Goal: Use online tool/utility: Use online tool/utility

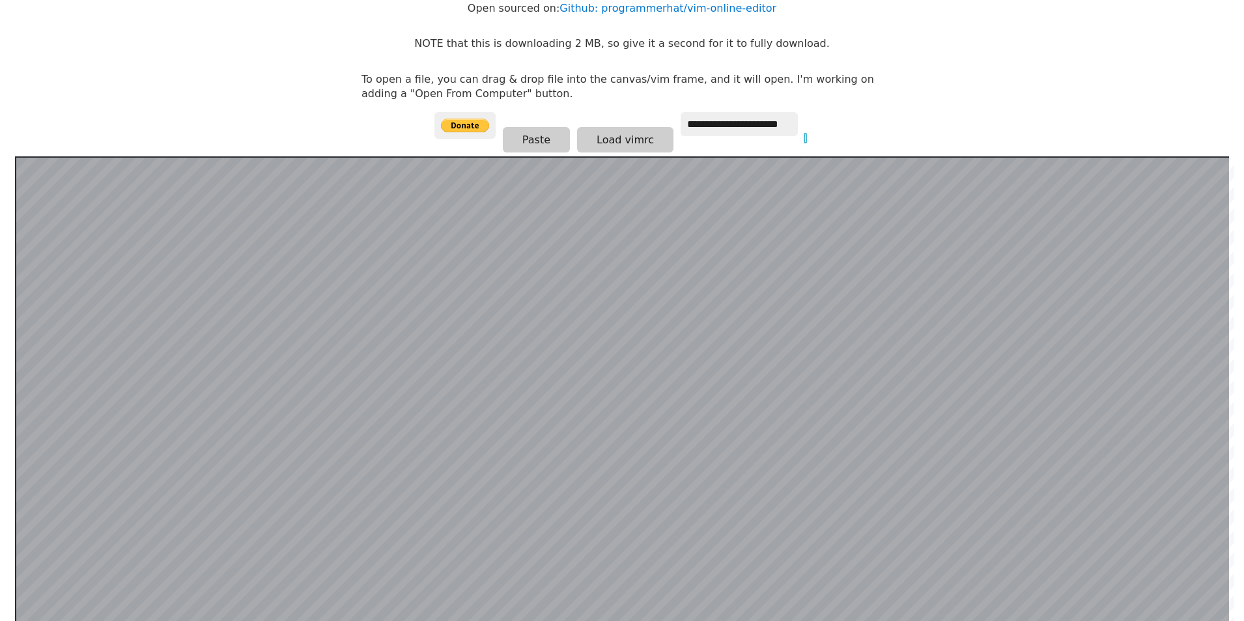
scroll to position [123, 0]
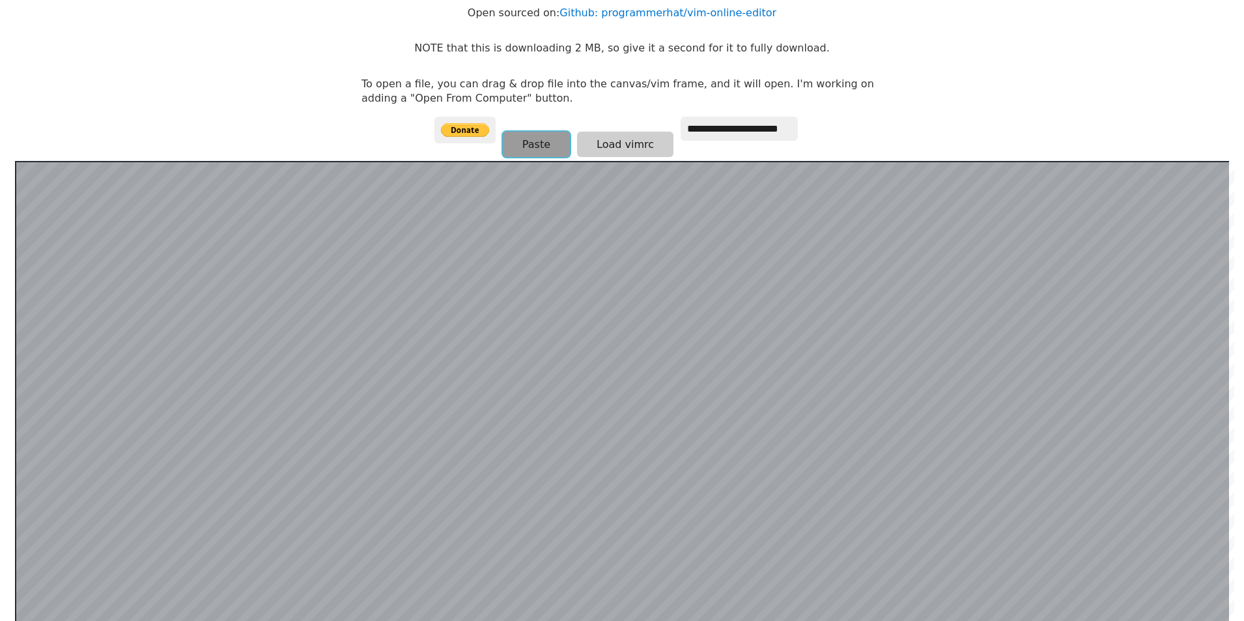
click at [544, 145] on button "Paste" at bounding box center [536, 144] width 67 height 25
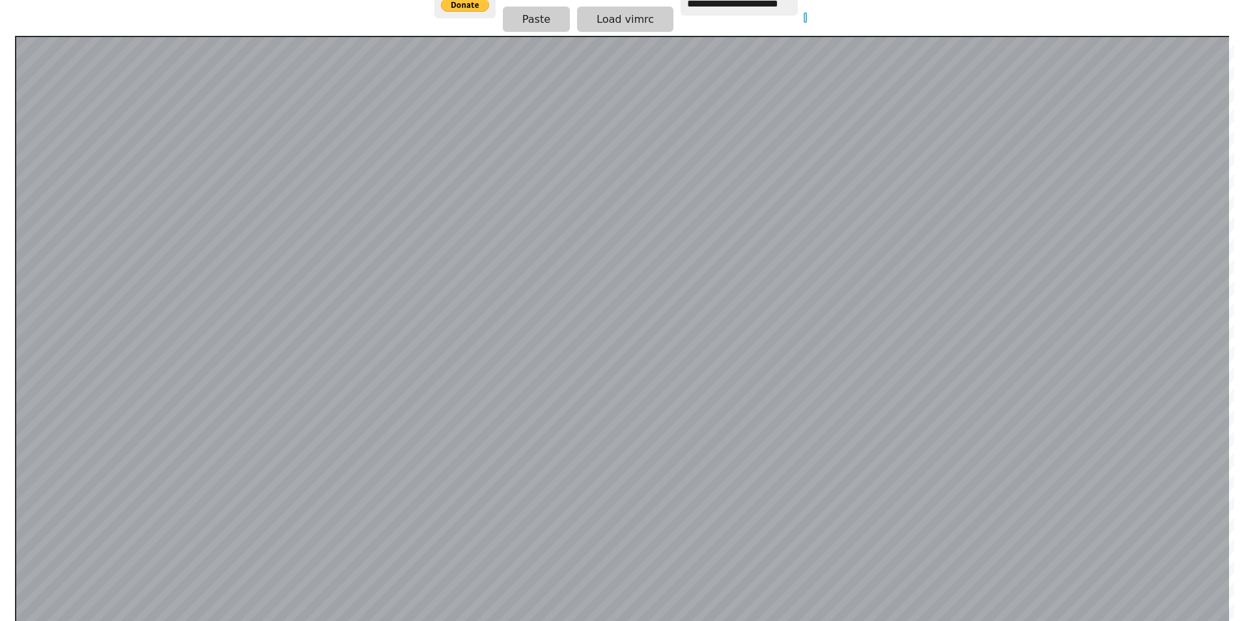
scroll to position [253, 0]
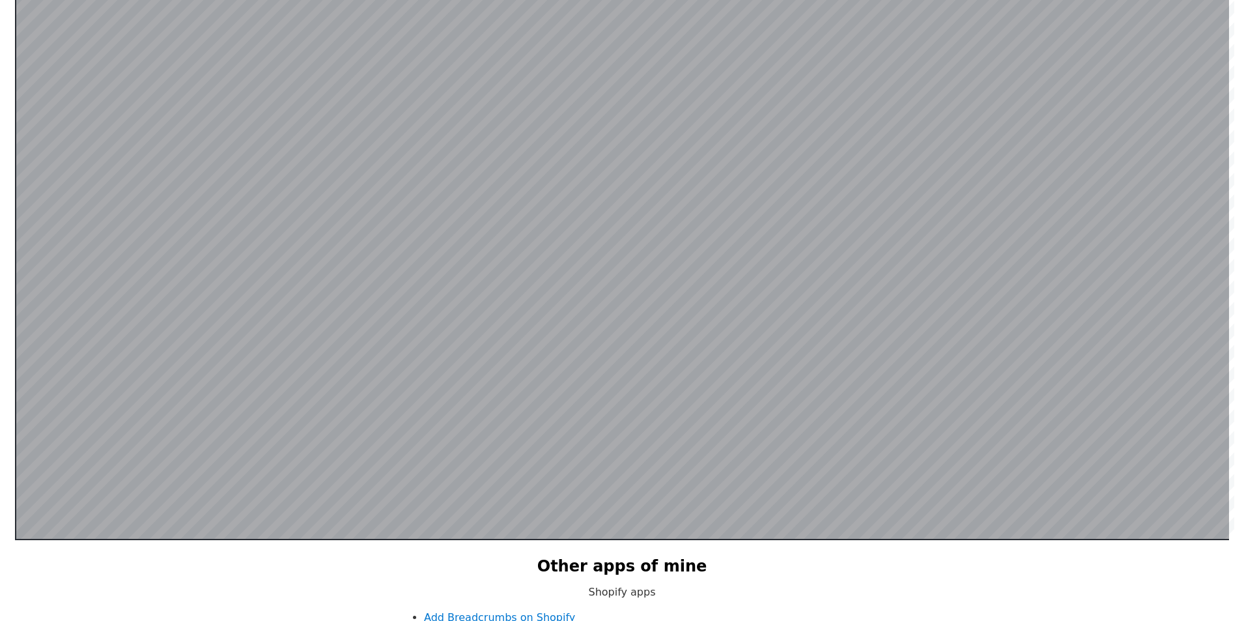
scroll to position [318, 0]
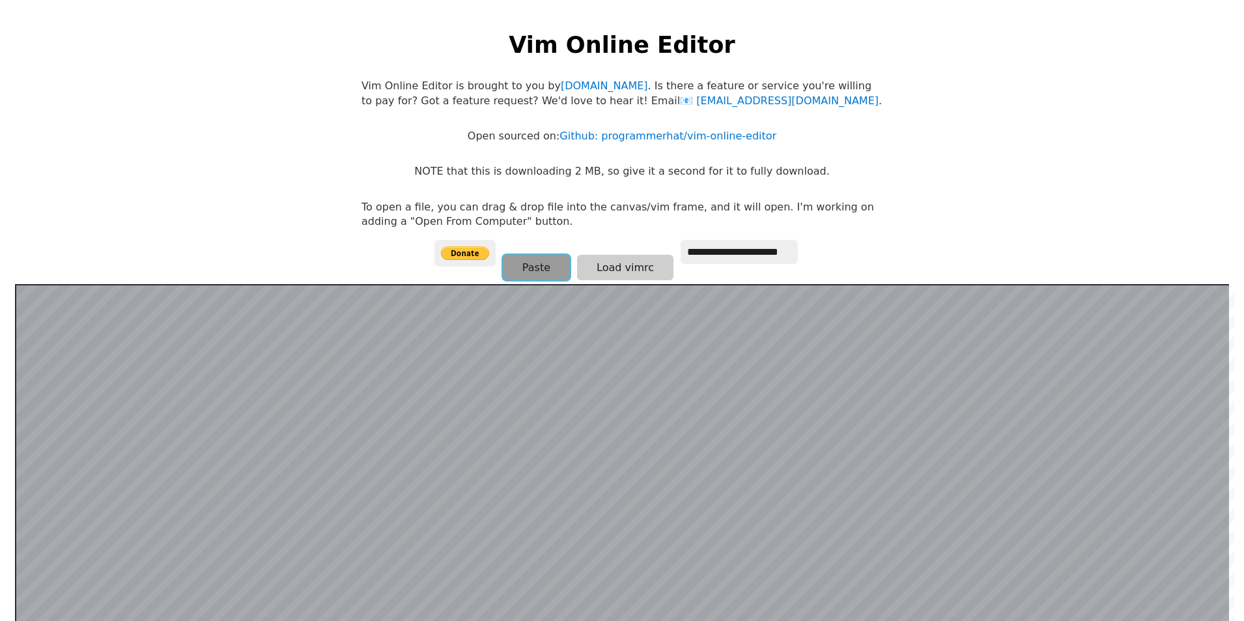
click at [550, 257] on button "Paste" at bounding box center [536, 267] width 67 height 25
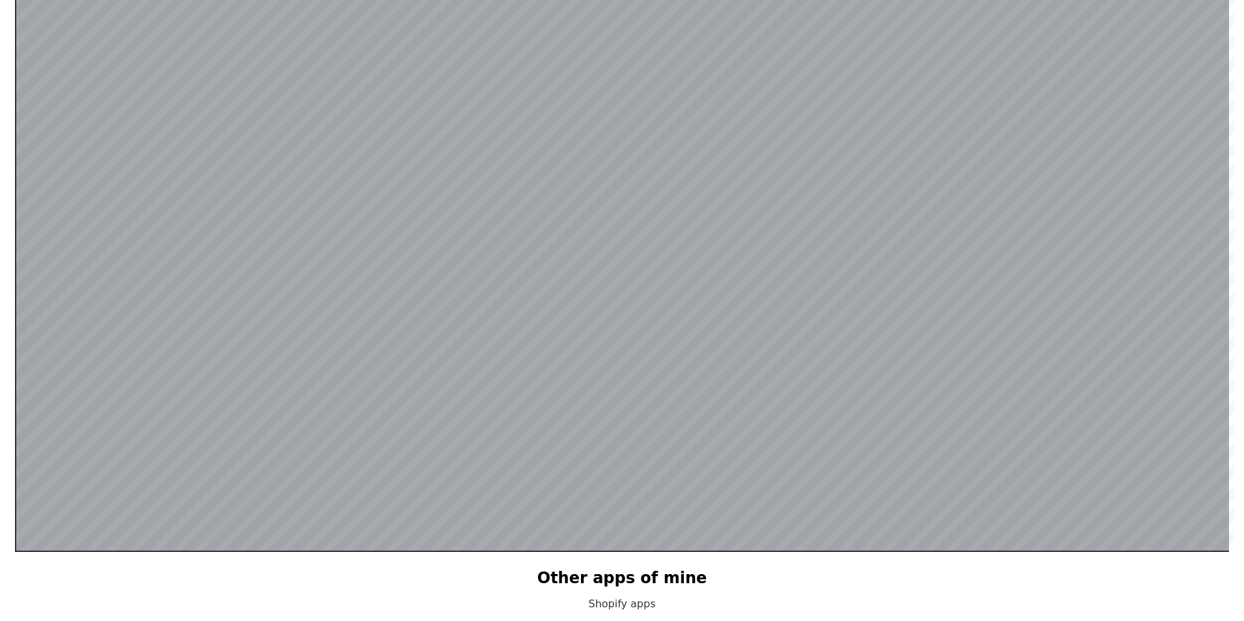
scroll to position [319, 0]
